Goal: Communication & Community: Ask a question

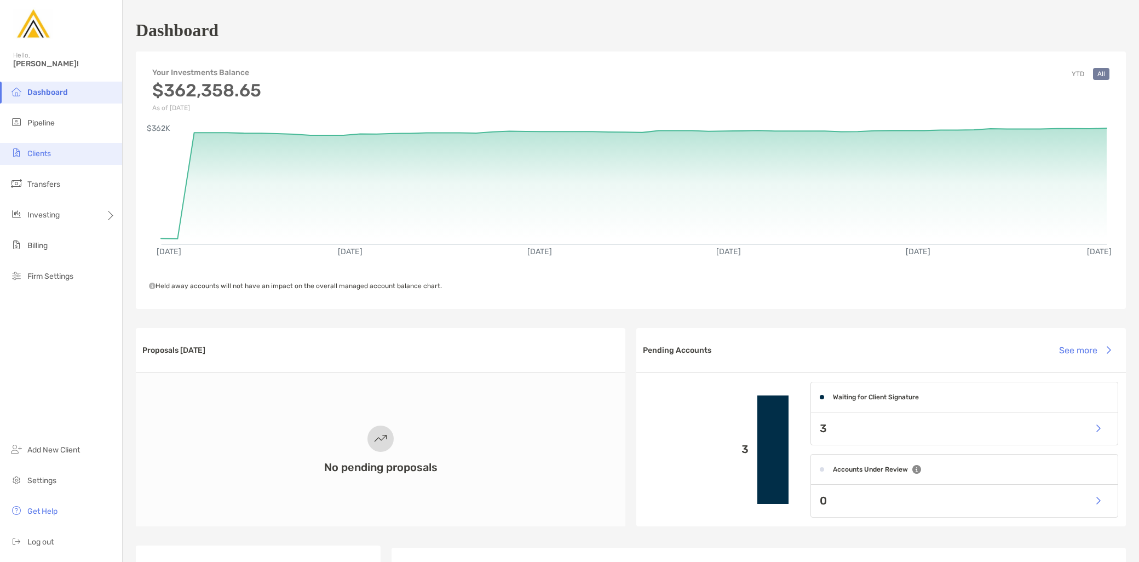
click at [48, 160] on li "Clients" at bounding box center [61, 154] width 122 height 22
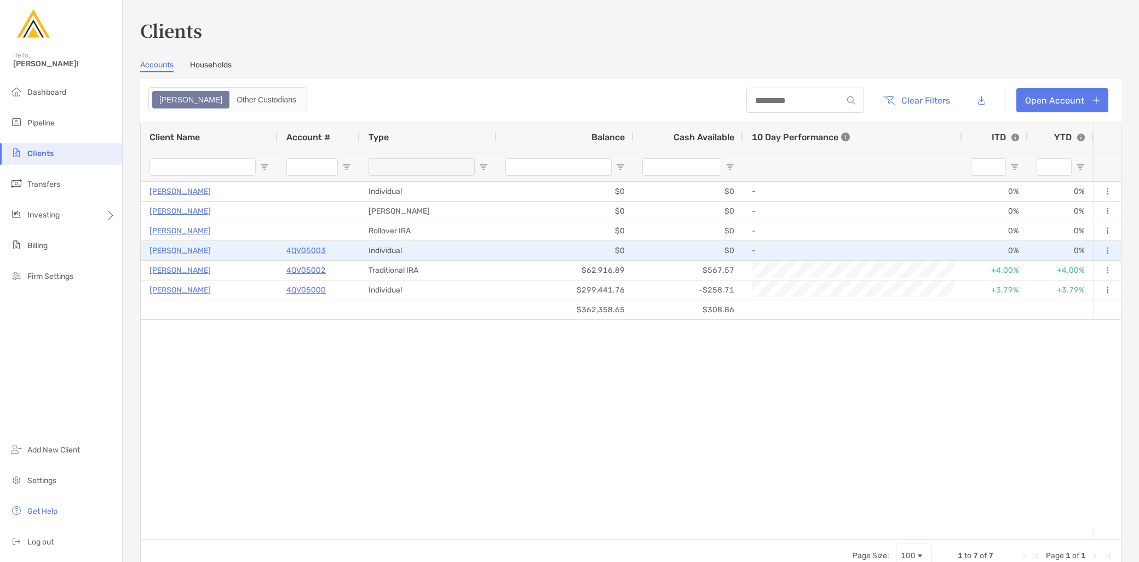
click at [189, 247] on p "[PERSON_NAME]" at bounding box center [179, 251] width 61 height 14
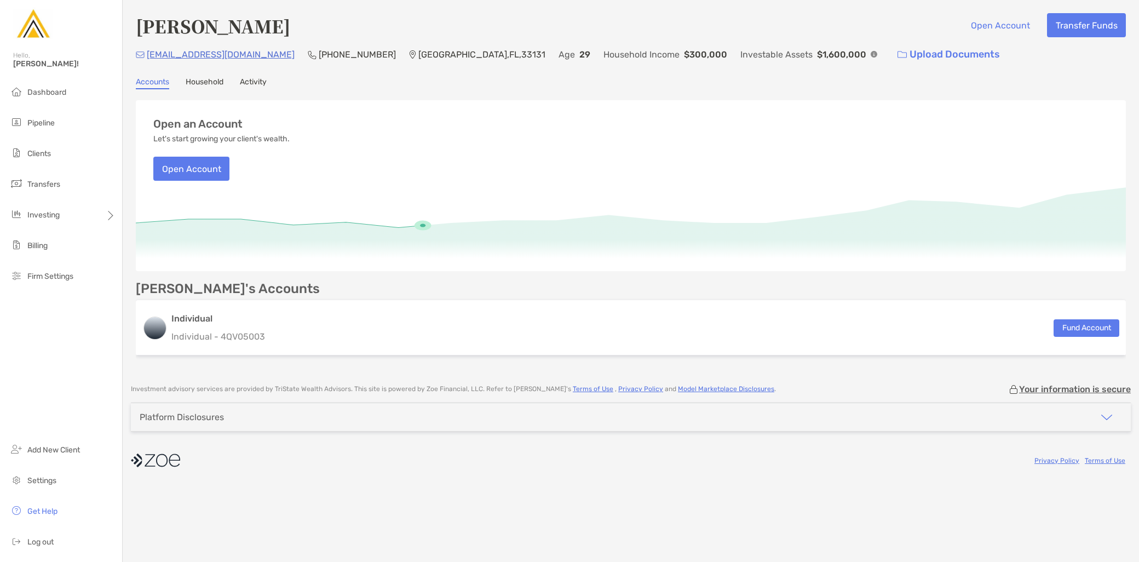
click at [253, 77] on link "Activity" at bounding box center [253, 83] width 27 height 12
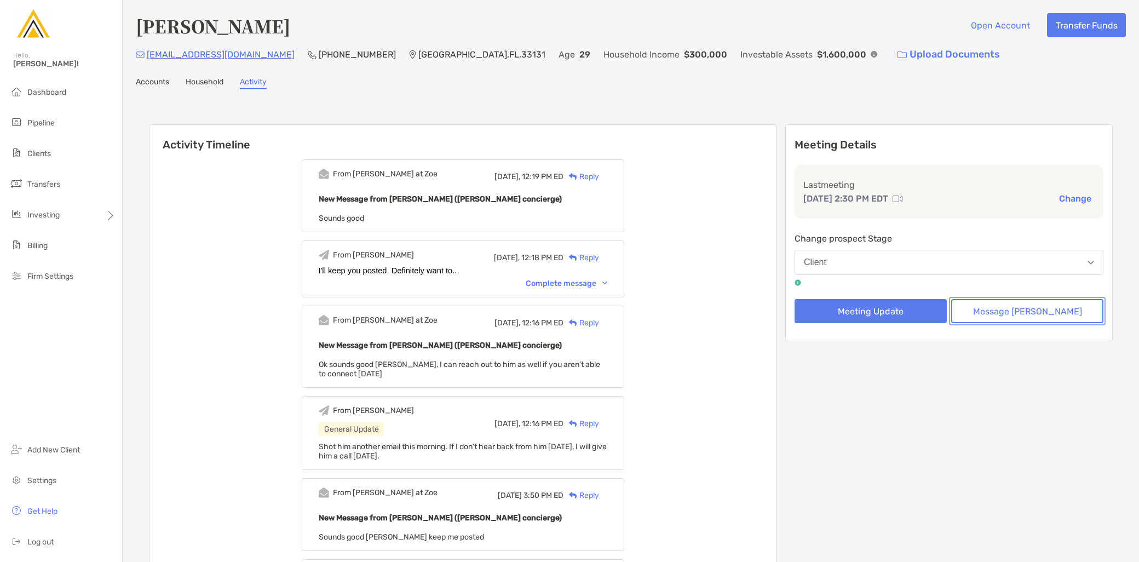
click at [1039, 304] on button "Message Zoe" at bounding box center [1027, 311] width 152 height 24
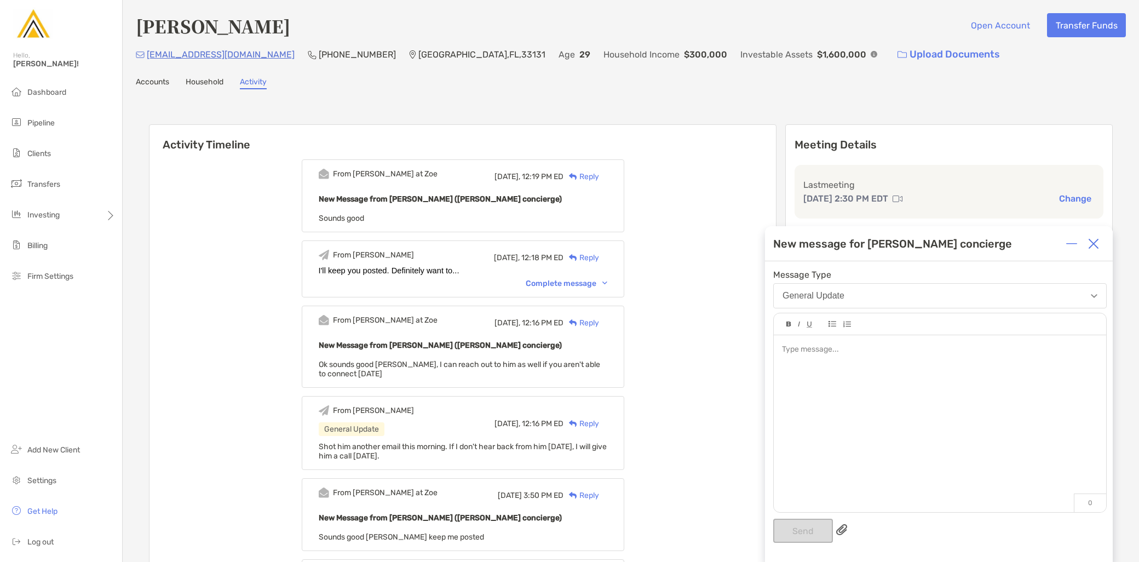
click at [931, 374] on div at bounding box center [940, 418] width 332 height 166
click at [1013, 353] on span "**********" at bounding box center [897, 349] width 231 height 8
click at [818, 529] on button "Send" at bounding box center [803, 530] width 60 height 24
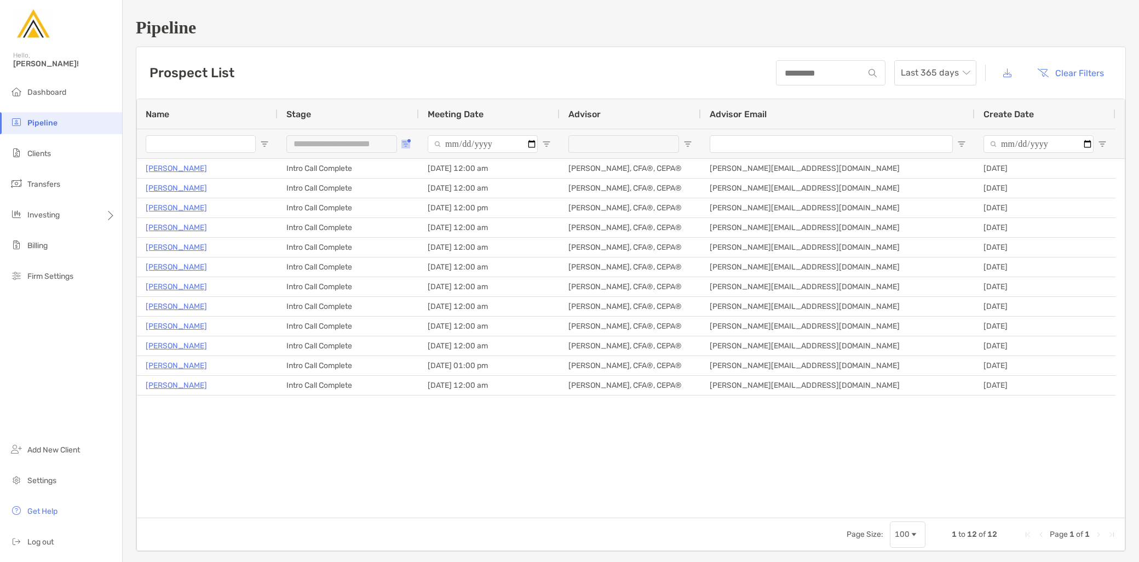
click at [407, 140] on button "Open Filter Menu" at bounding box center [405, 144] width 9 height 9
click at [406, 221] on div "Discovery Meeting Complete" at bounding box center [457, 226] width 114 height 15
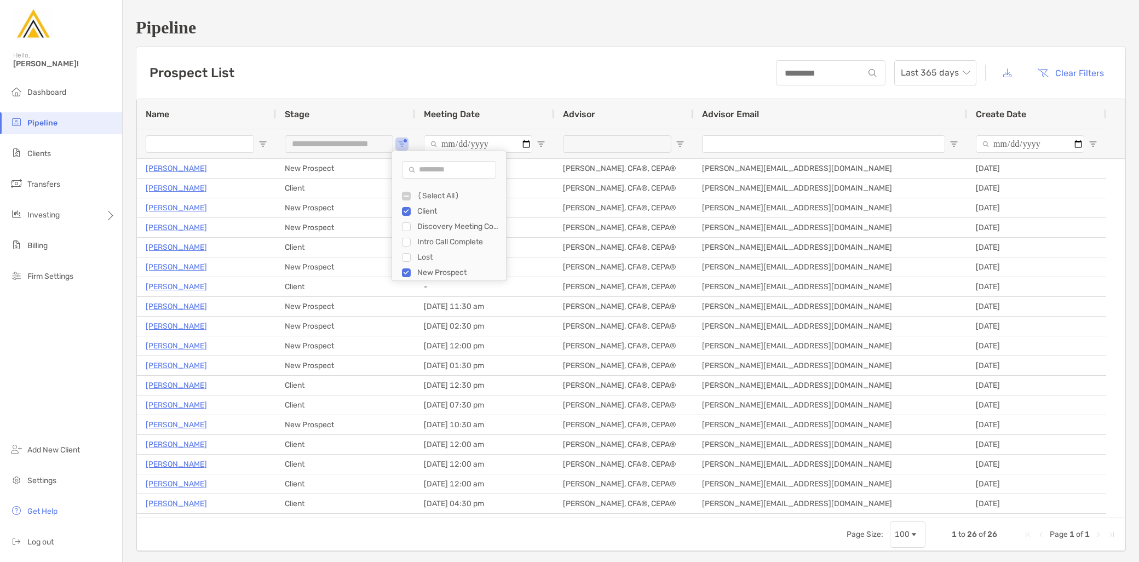
type input "**********"
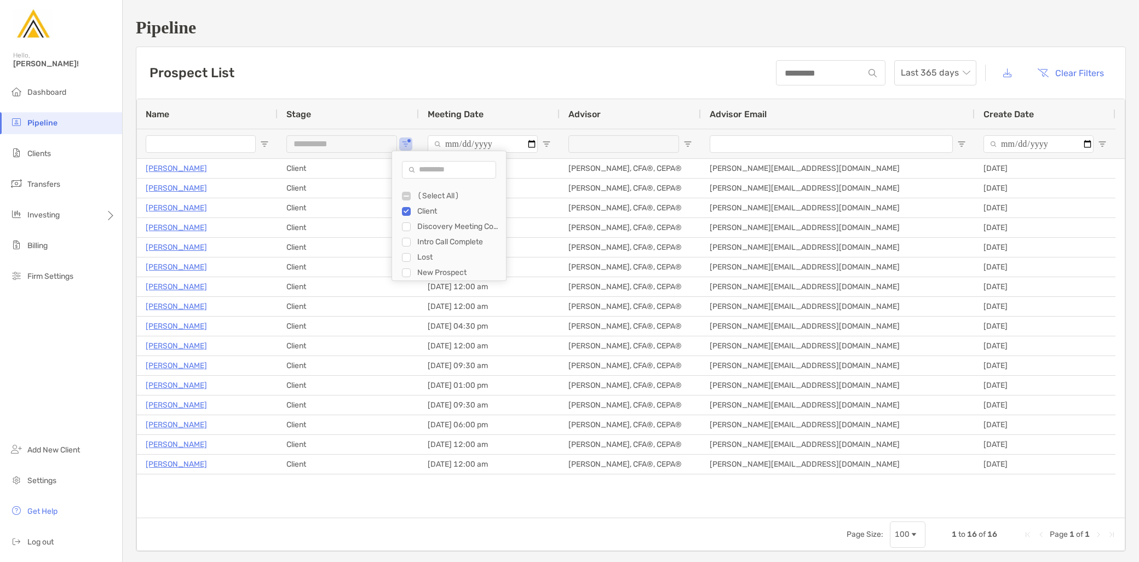
click at [320, 58] on div "Prospect List Last 365 days Clear Filters" at bounding box center [630, 72] width 989 height 51
click at [51, 85] on li "Dashboard" at bounding box center [61, 93] width 122 height 22
